Goal: Information Seeking & Learning: Learn about a topic

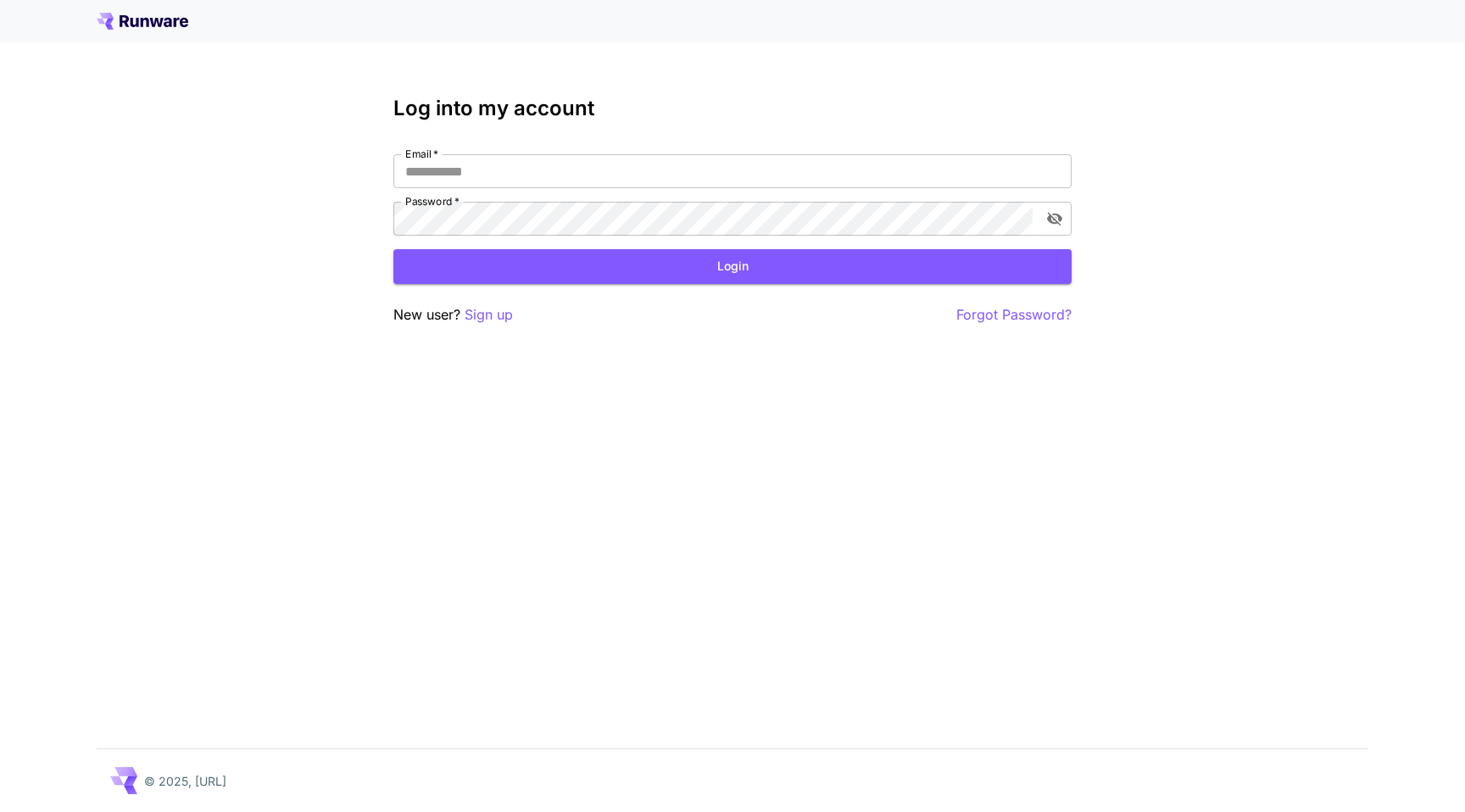
click at [160, 23] on icon at bounding box center [157, 22] width 14 height 10
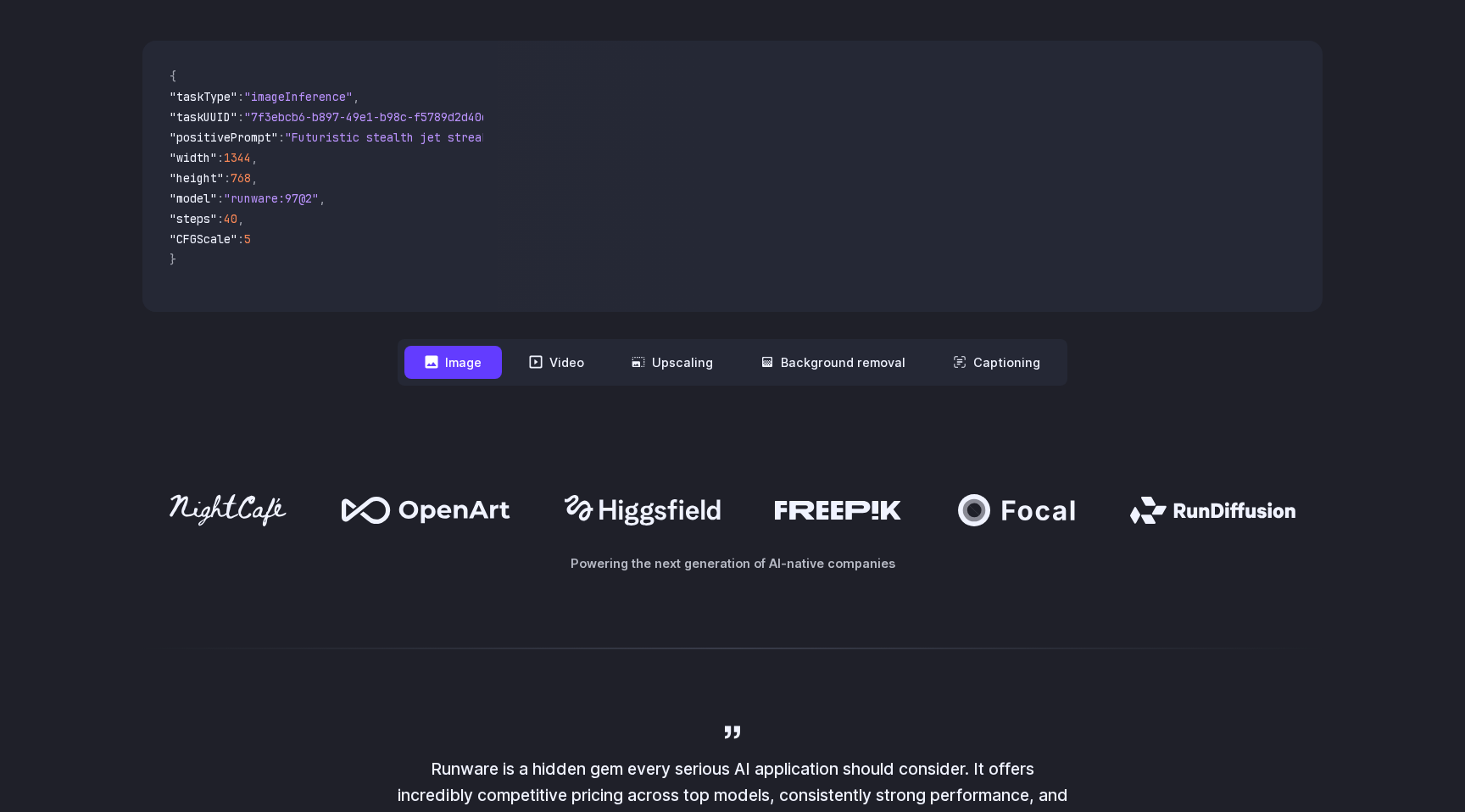
scroll to position [622, 0]
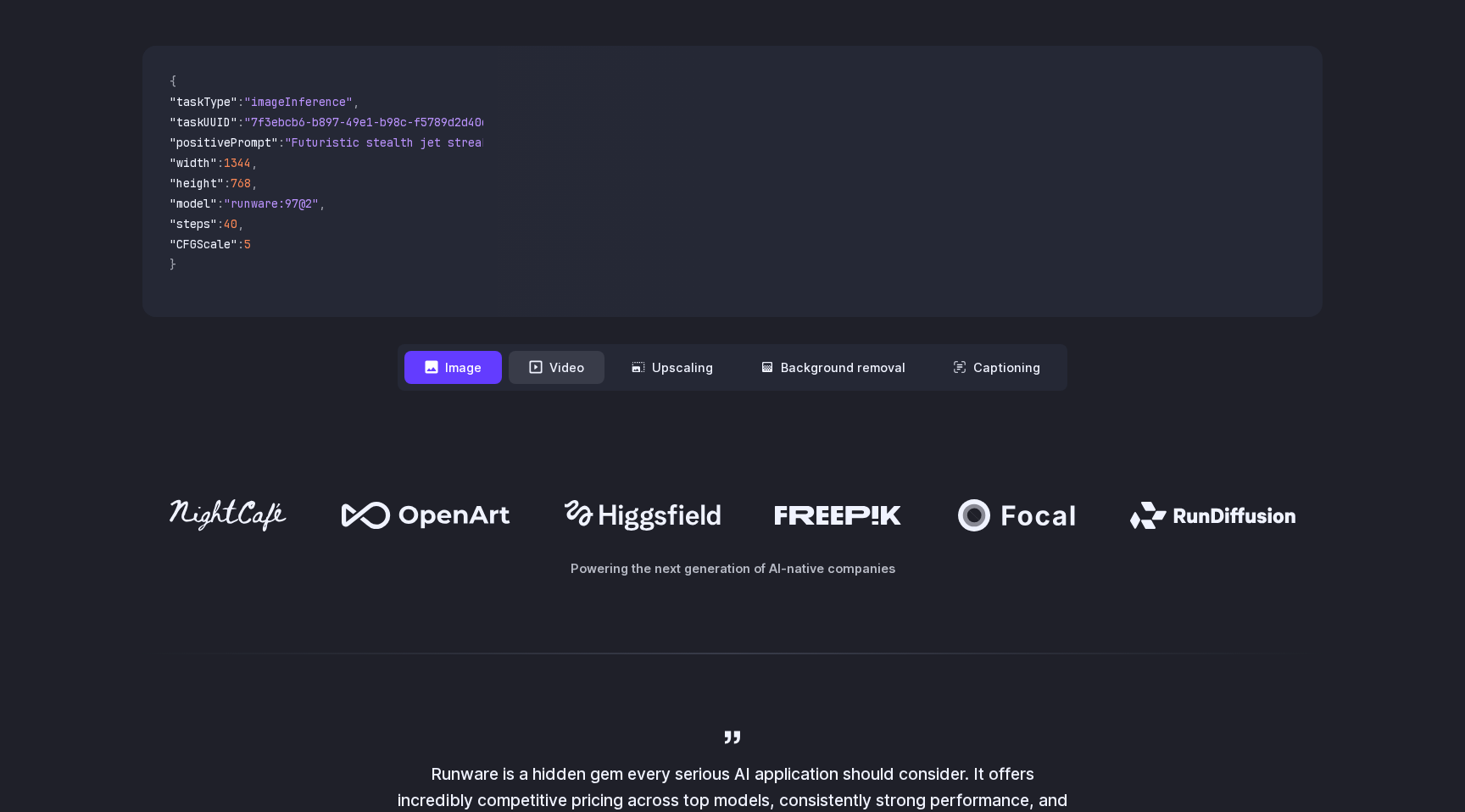
click at [560, 364] on button "Video" at bounding box center [557, 368] width 96 height 33
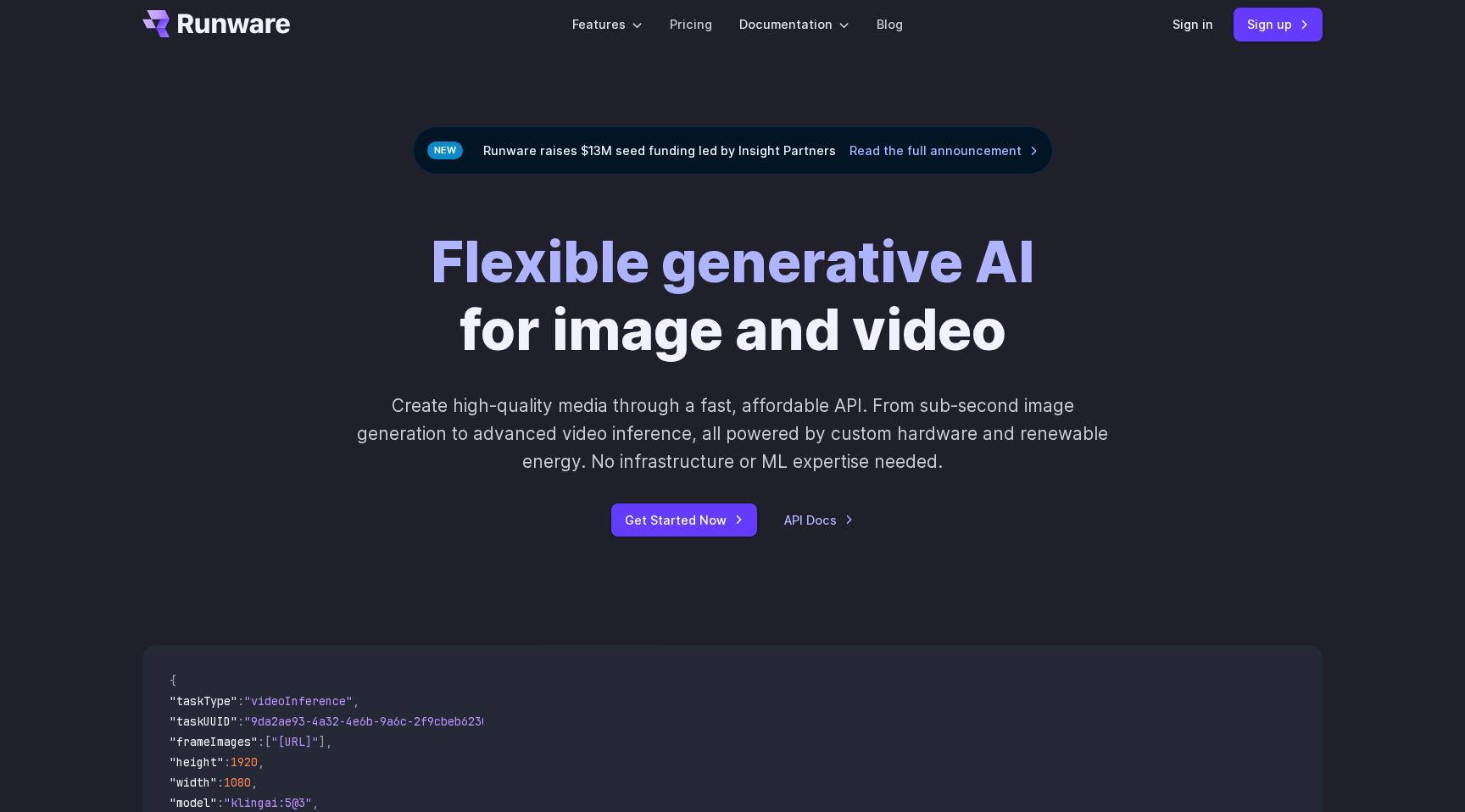
scroll to position [0, 0]
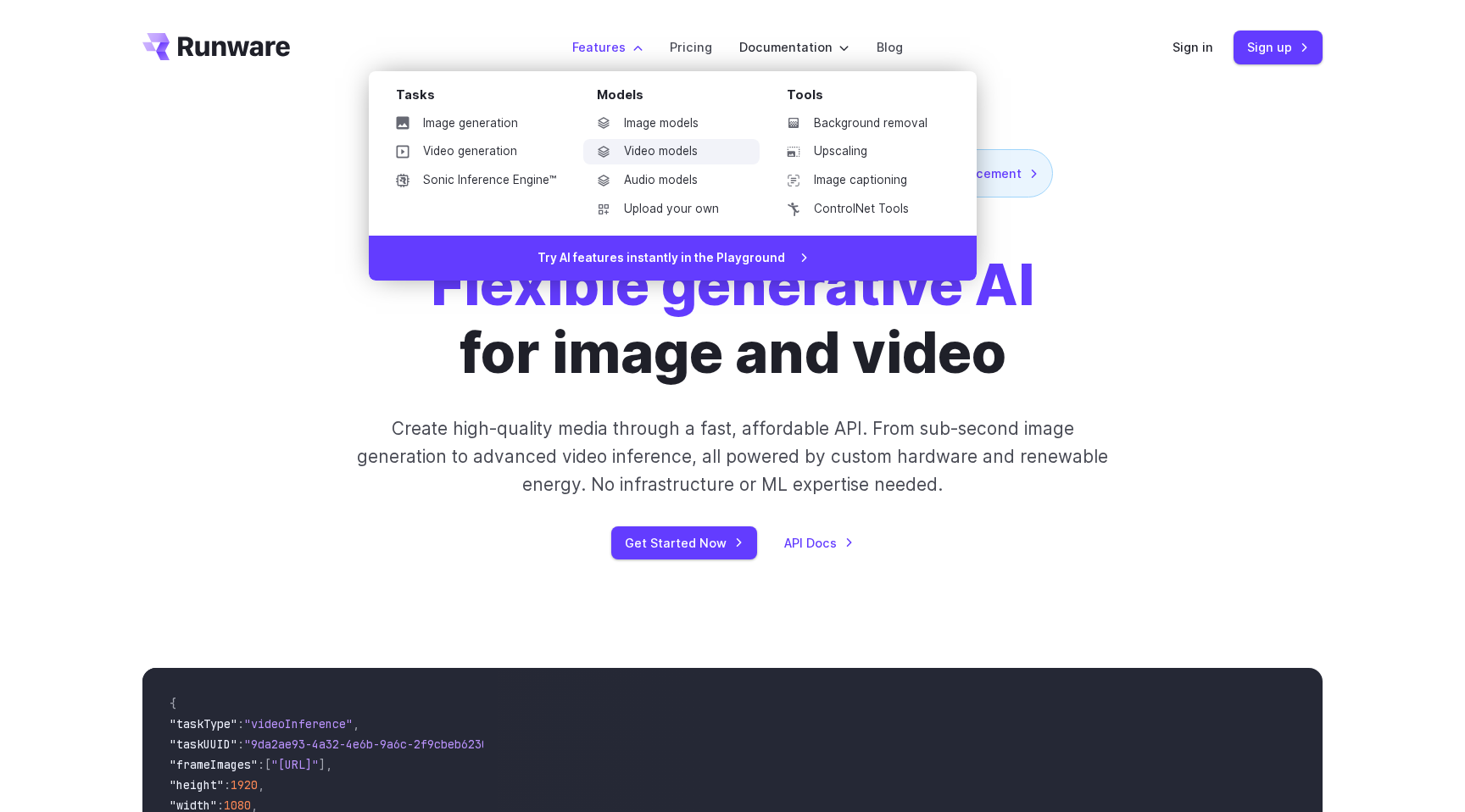
click at [645, 154] on link "Video models" at bounding box center [671, 152] width 176 height 25
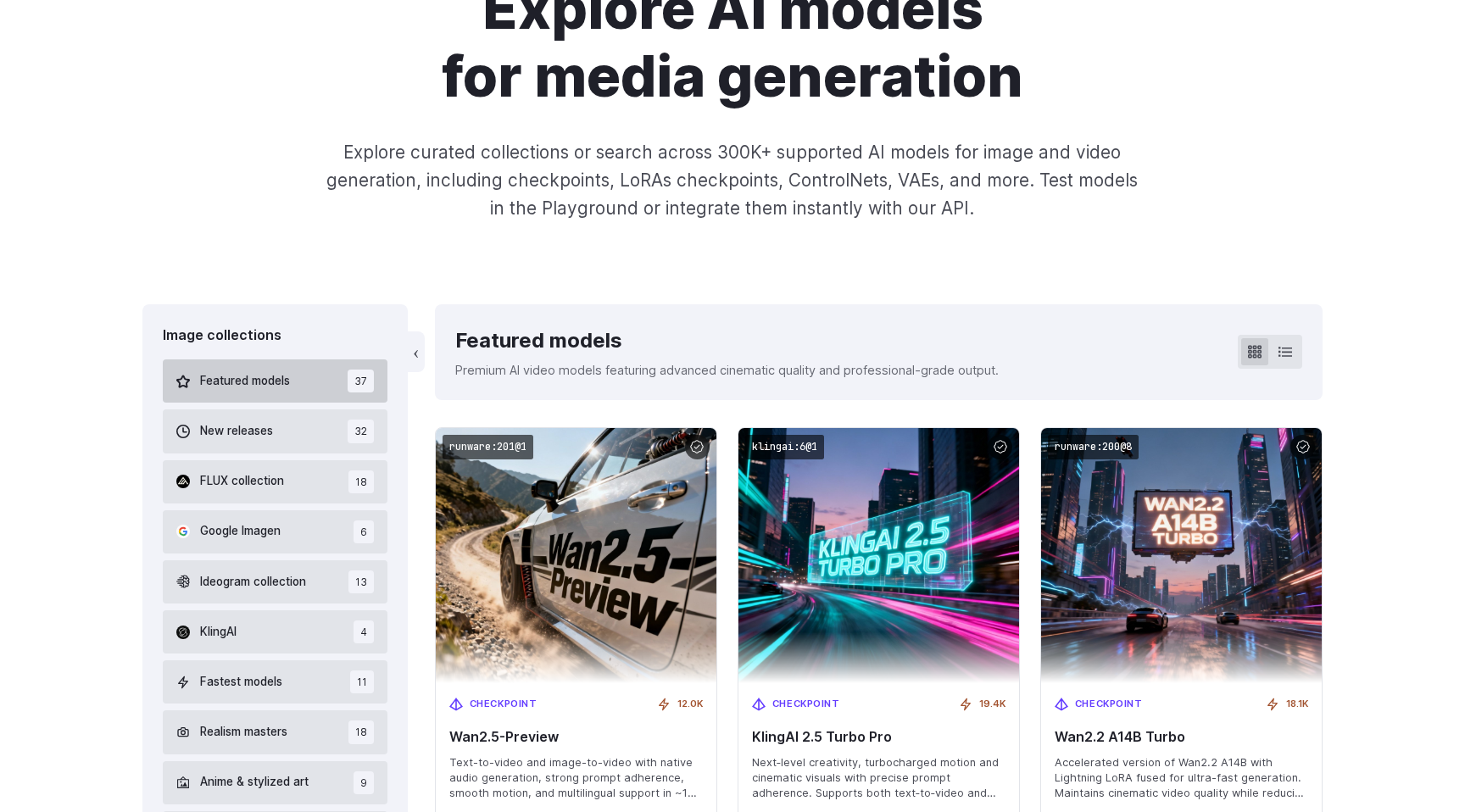
click at [329, 382] on button "Featured models 37" at bounding box center [275, 381] width 225 height 44
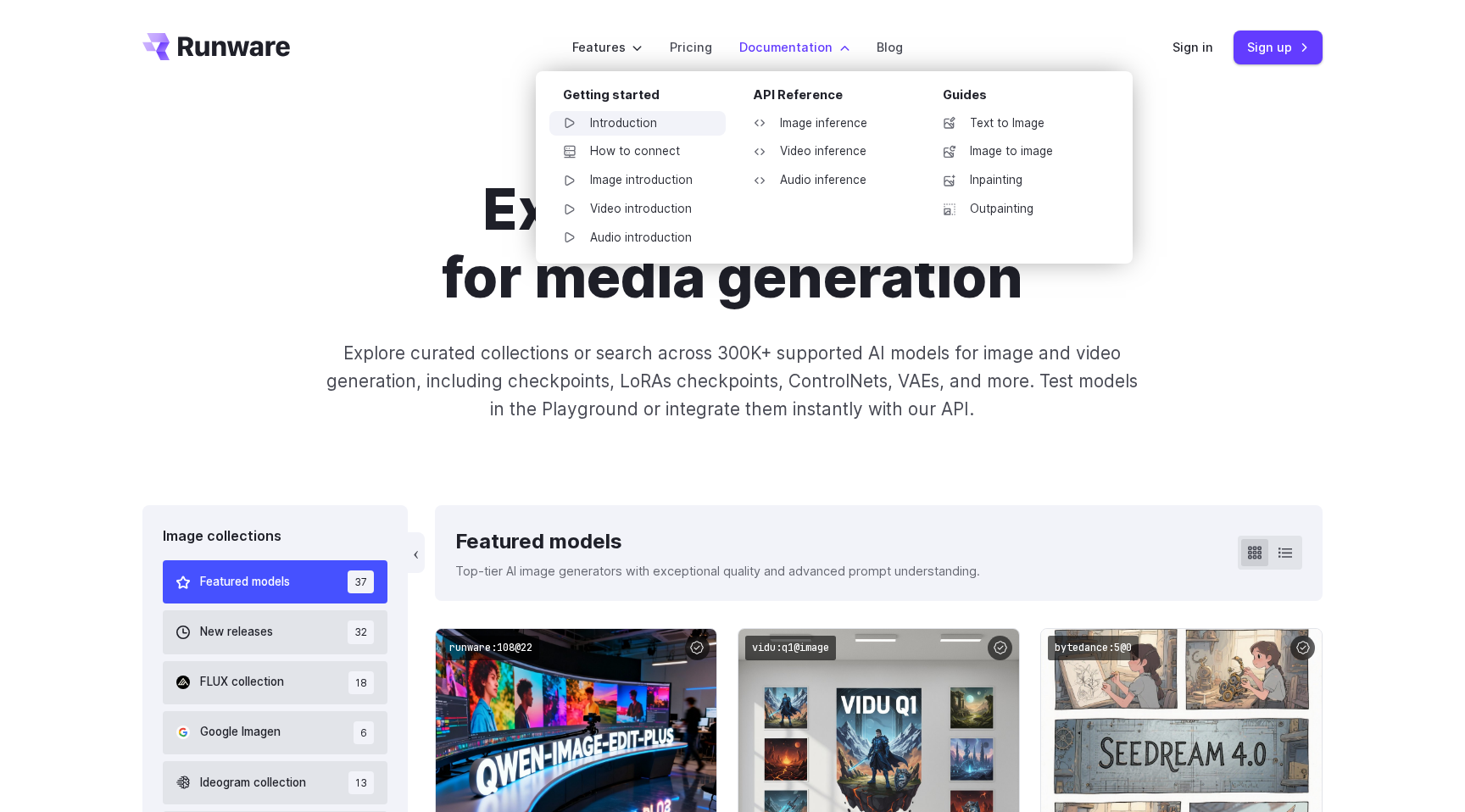
click at [684, 119] on link "Introduction" at bounding box center [637, 123] width 176 height 25
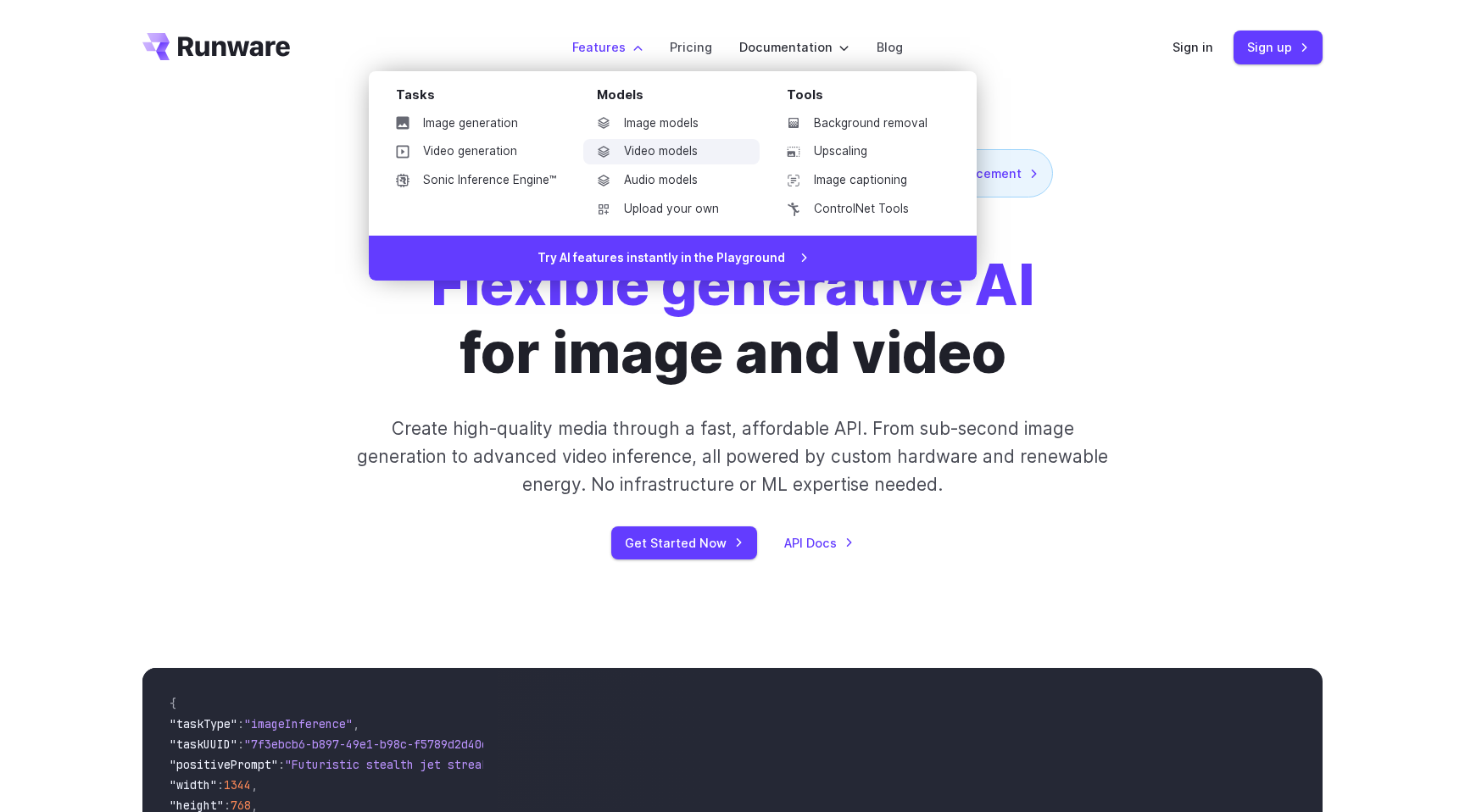
click at [668, 151] on link "Video models" at bounding box center [671, 152] width 176 height 25
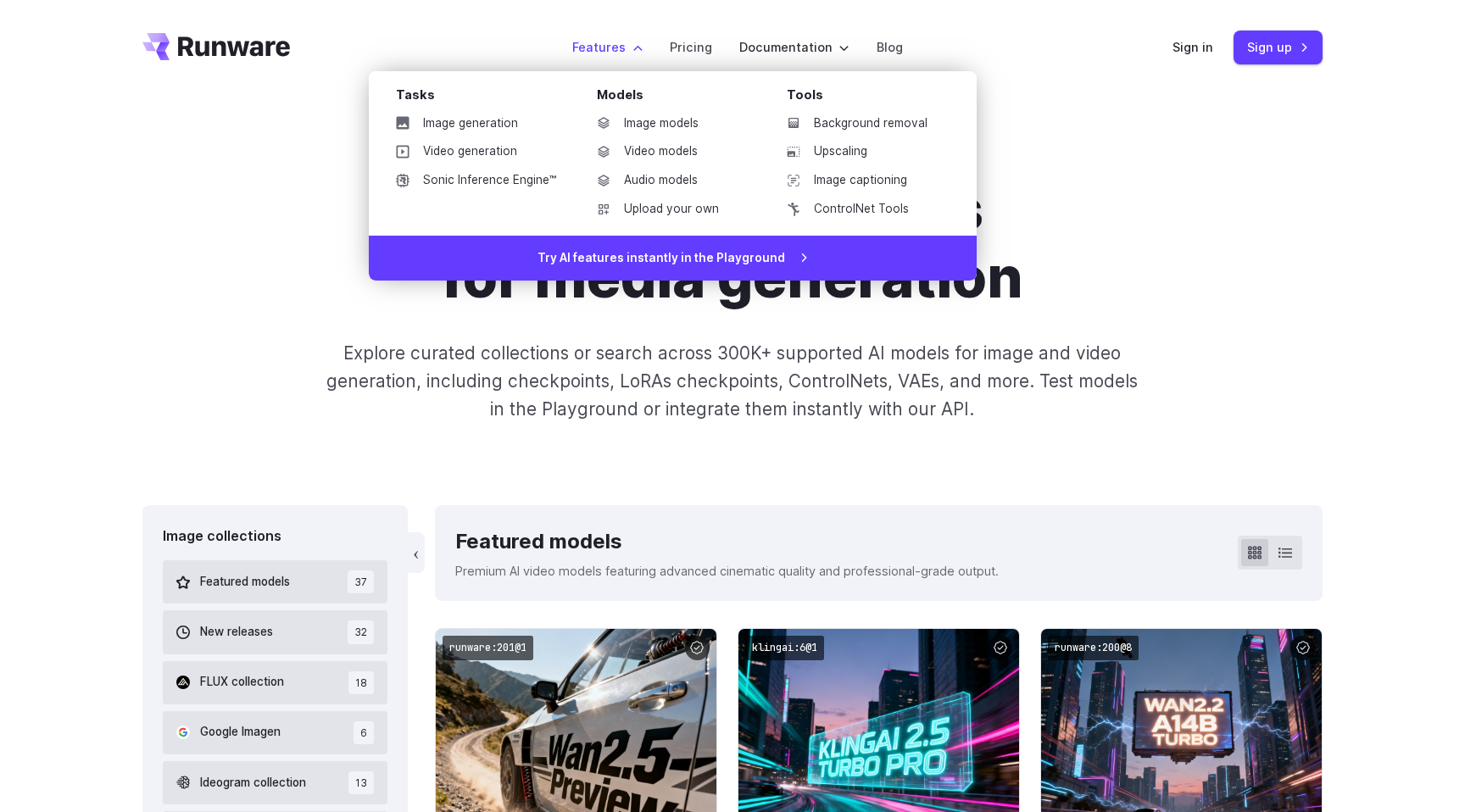
click at [627, 51] on label "Features" at bounding box center [607, 47] width 71 height 19
click at [455, 127] on link "Image generation" at bounding box center [476, 123] width 187 height 25
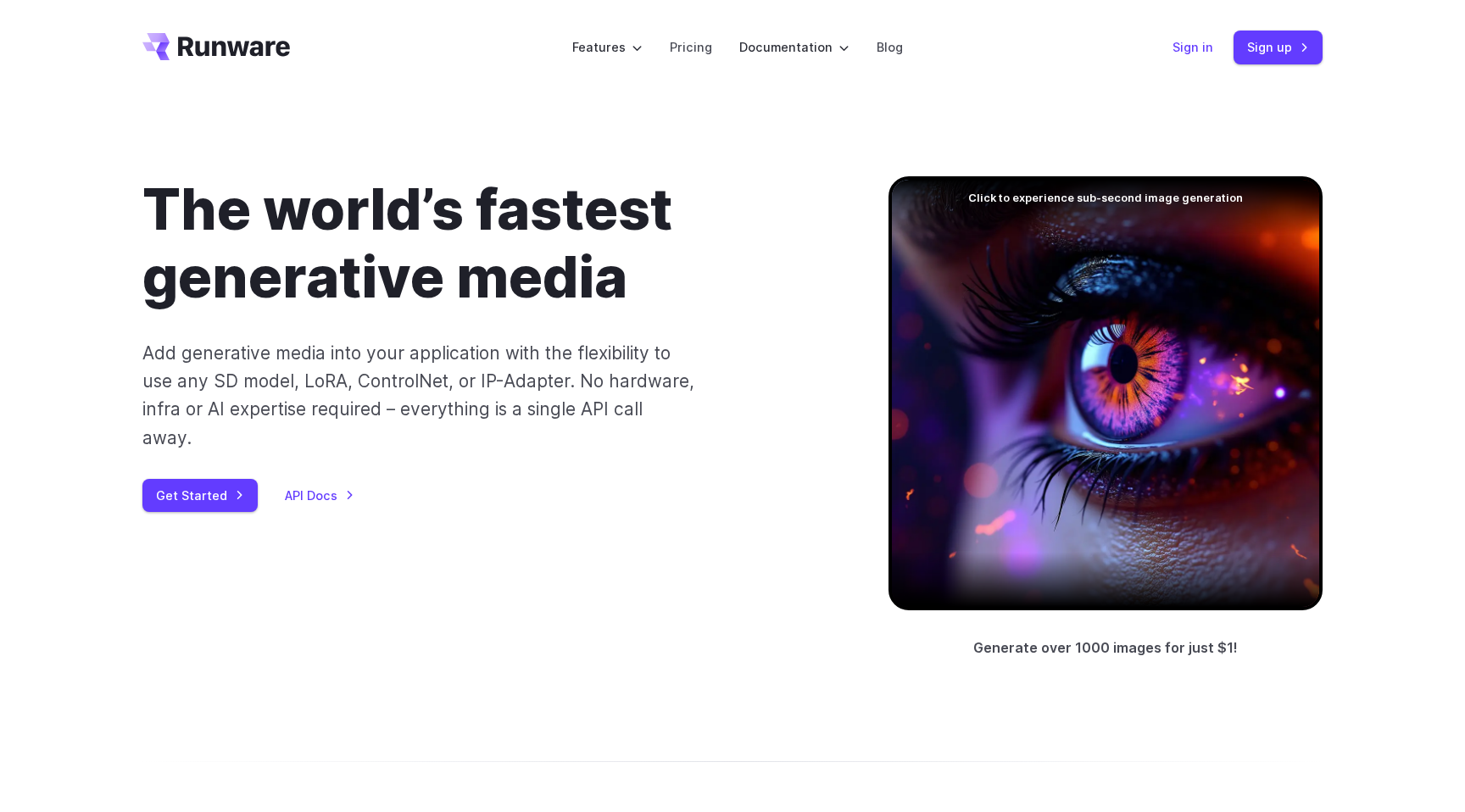
click at [1194, 55] on link "Sign in" at bounding box center [1192, 47] width 41 height 19
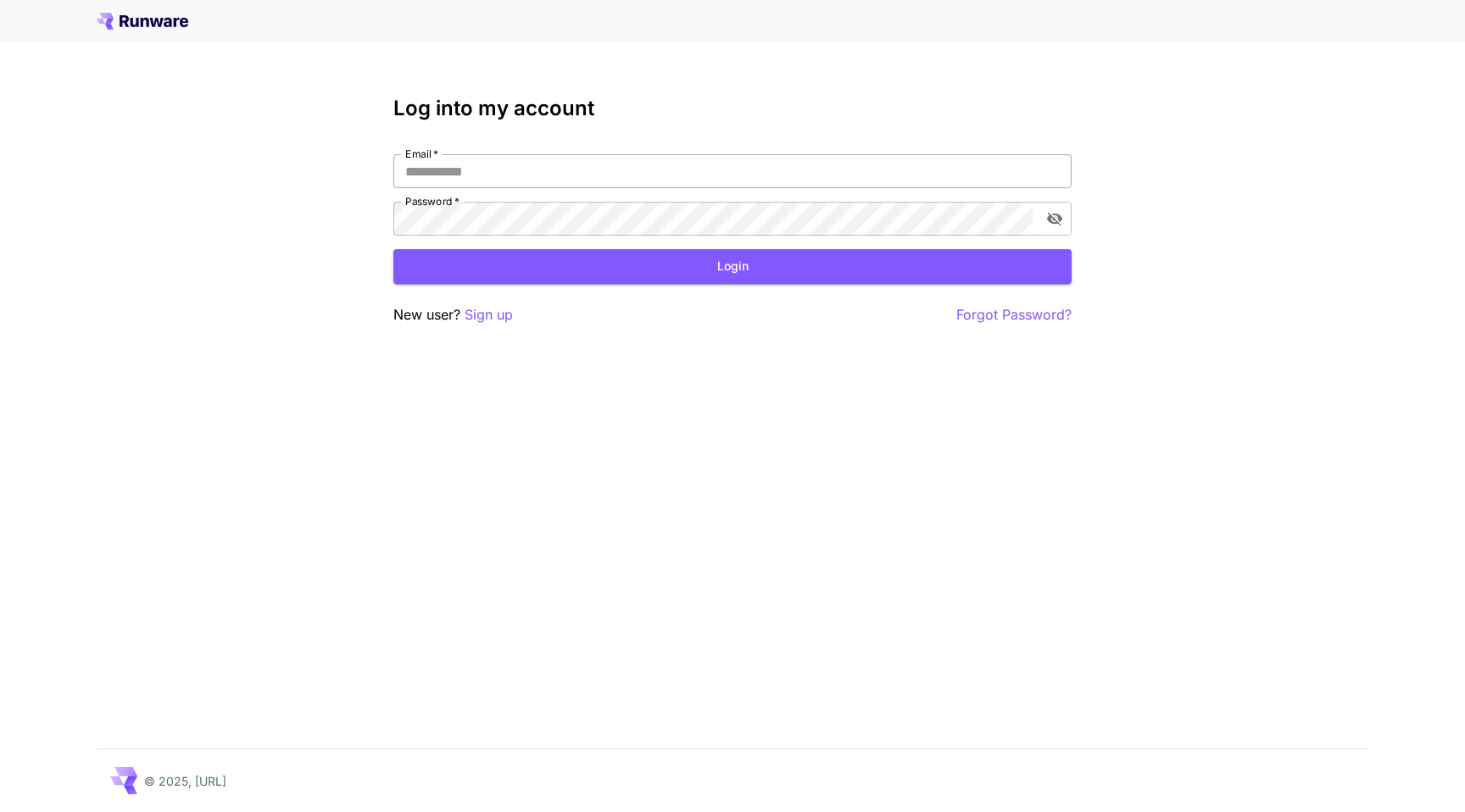
click at [609, 165] on input "Email   *" at bounding box center [732, 171] width 678 height 34
click at [198, 150] on div "Log into my account Email   * Email   * Password   * Password   * Login New use…" at bounding box center [732, 406] width 1465 height 812
click at [1006, 433] on div "Log into my account Email   * Email   * Password   * Password   * Login New use…" at bounding box center [732, 406] width 1465 height 812
